Goal: Information Seeking & Learning: Learn about a topic

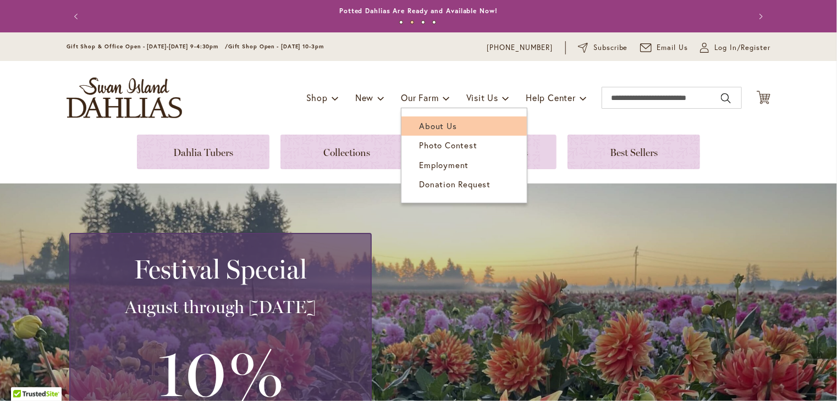
drag, startPoint x: 442, startPoint y: 126, endPoint x: 440, endPoint y: 120, distance: 6.4
click at [442, 125] on span "About Us" at bounding box center [437, 125] width 37 height 11
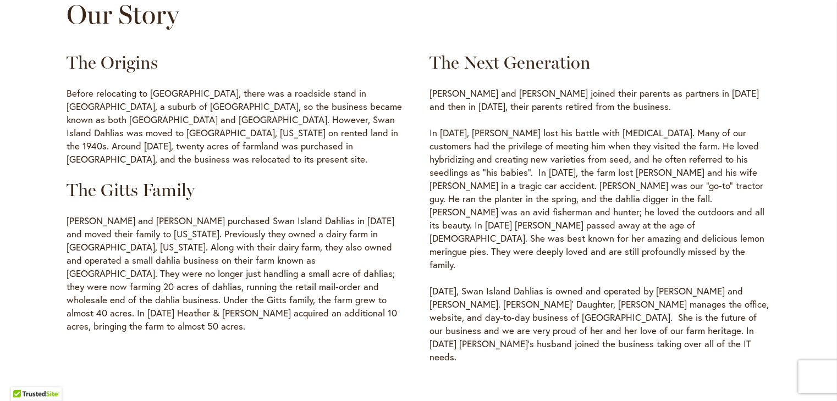
scroll to position [605, 0]
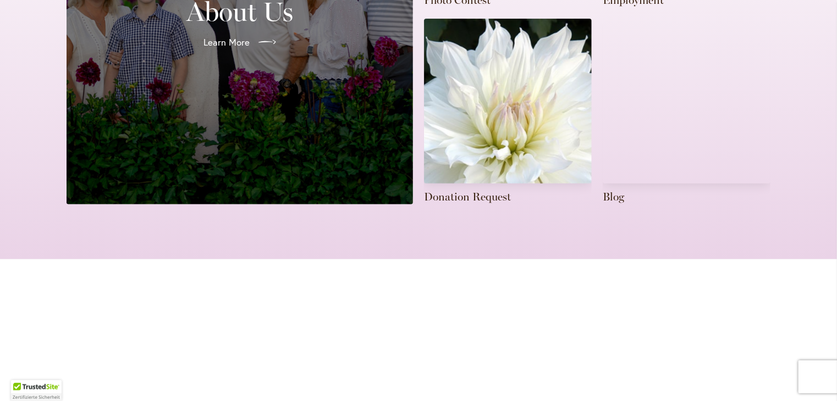
scroll to position [495, 0]
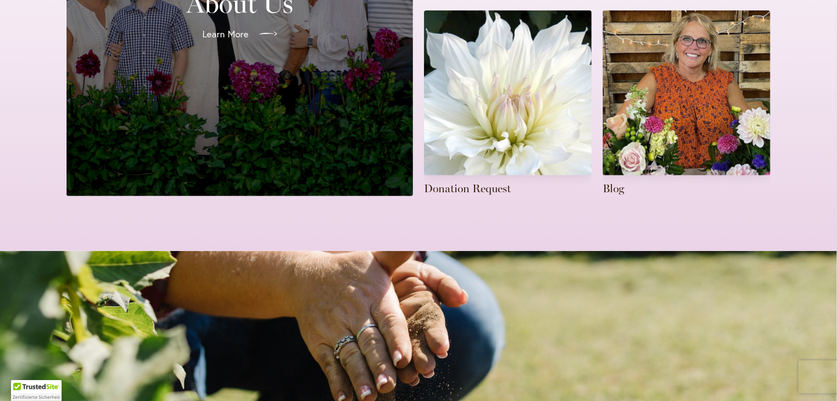
click at [232, 31] on span "Learn More" at bounding box center [225, 33] width 46 height 13
